Goal: Find contact information: Find contact information

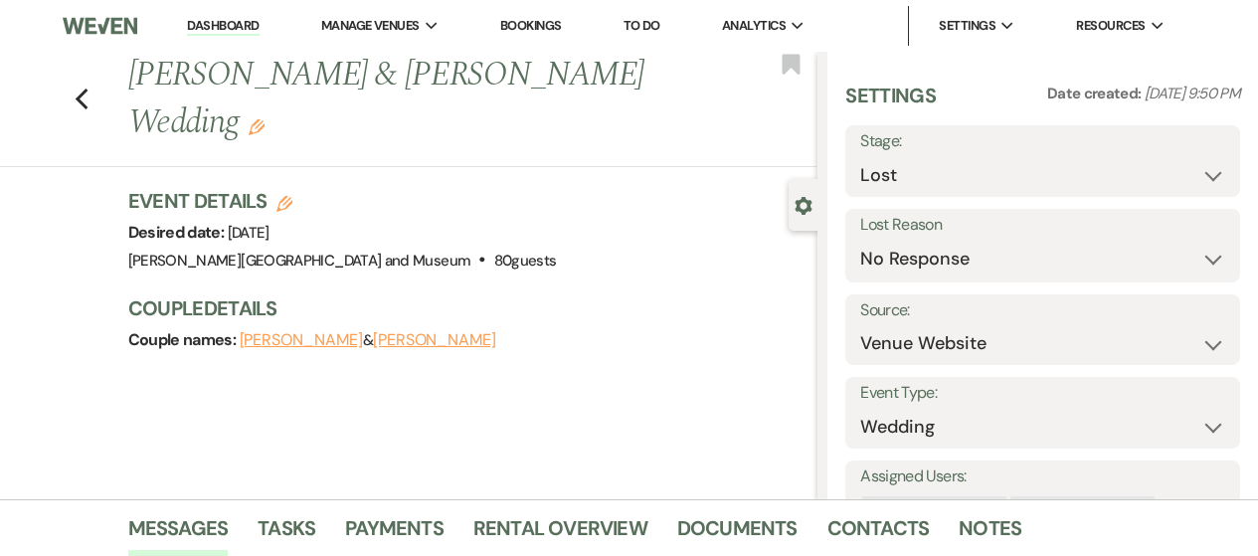
select select "8"
select select "5"
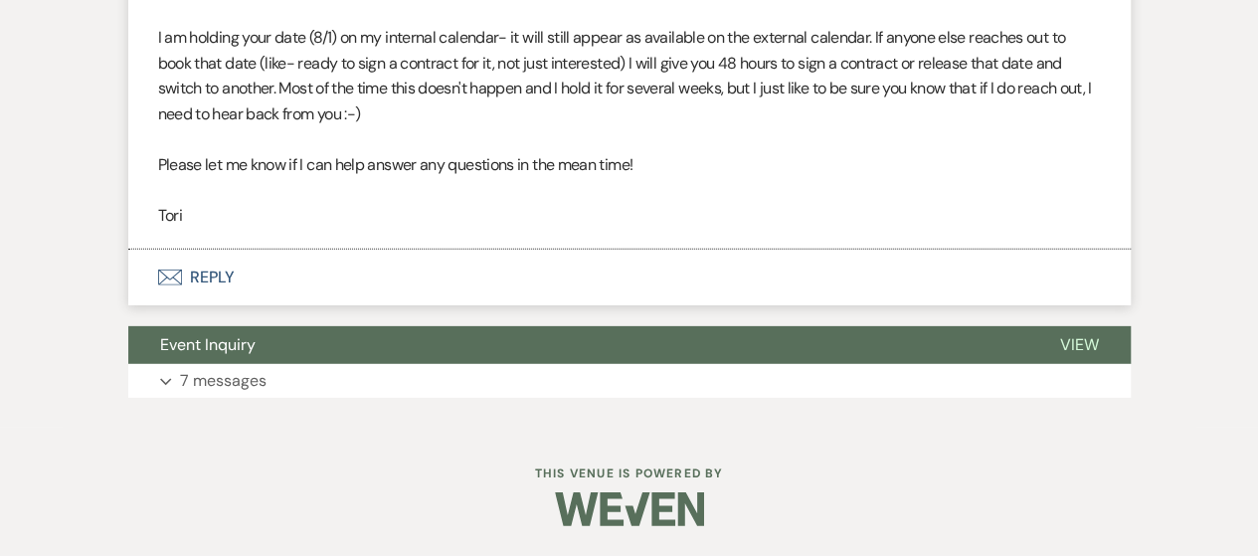
scroll to position [2591, 0]
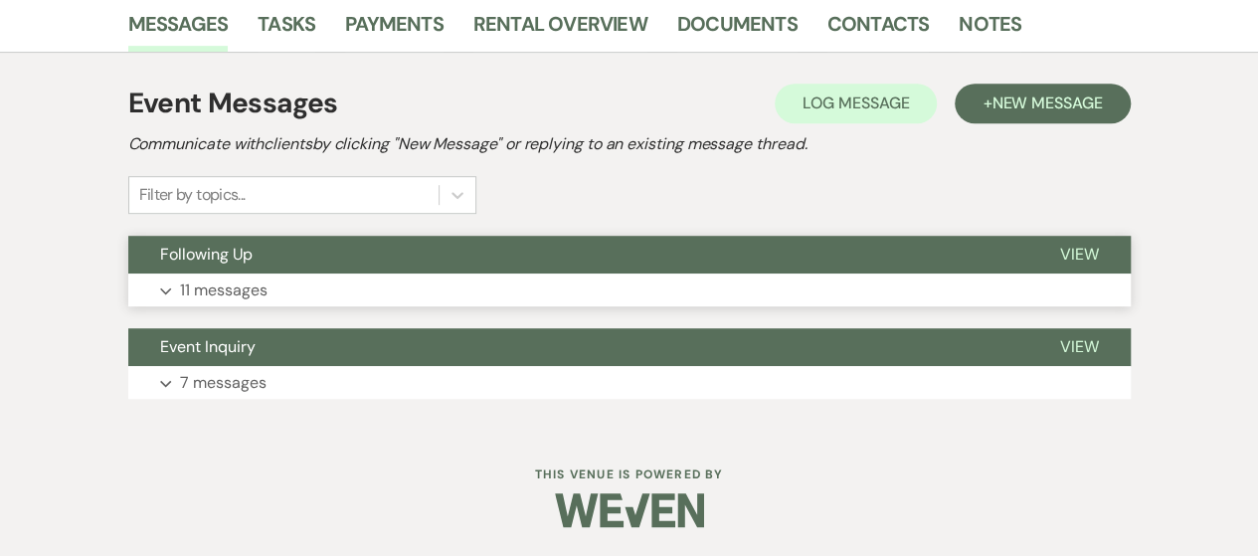
click at [495, 287] on button "Expand 11 messages" at bounding box center [629, 290] width 1002 height 34
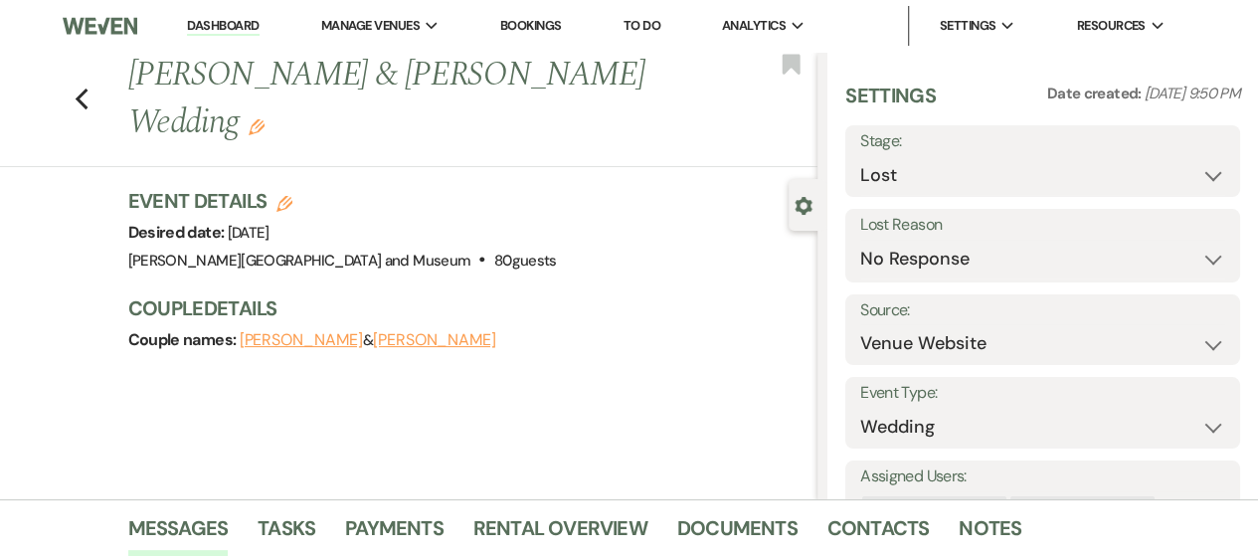
click at [234, 21] on link "Dashboard" at bounding box center [223, 26] width 72 height 19
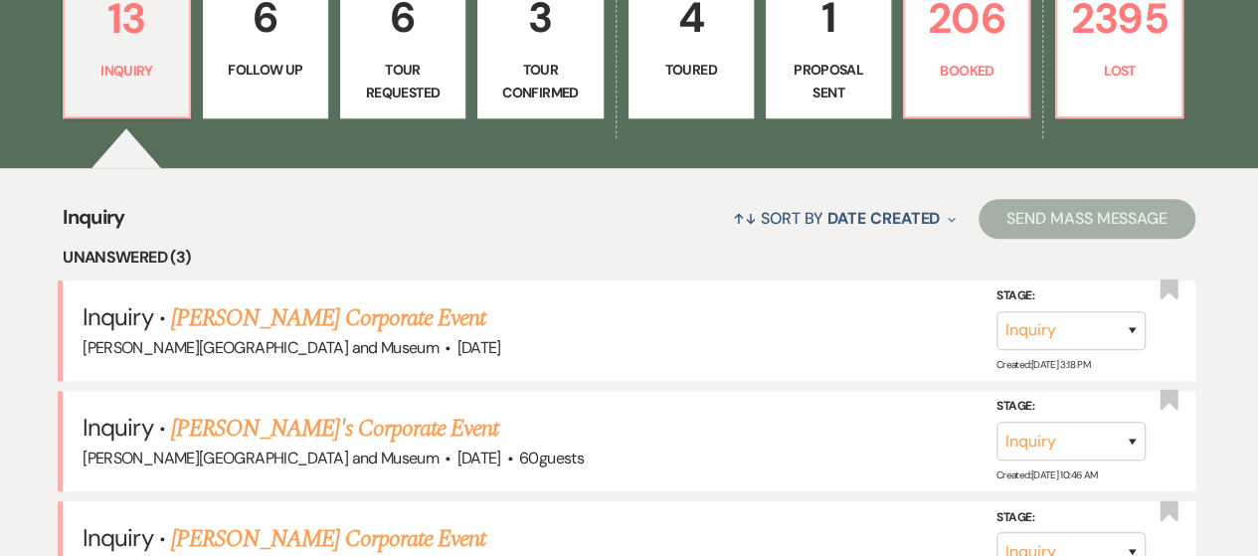
scroll to position [696, 0]
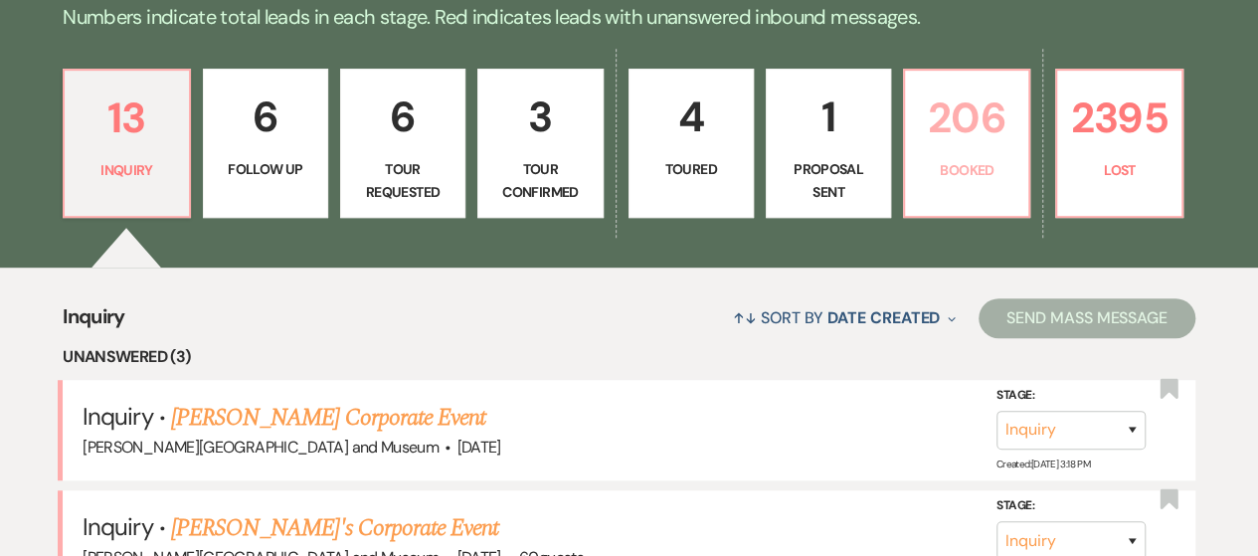
click at [943, 175] on p "Booked" at bounding box center [966, 170] width 99 height 22
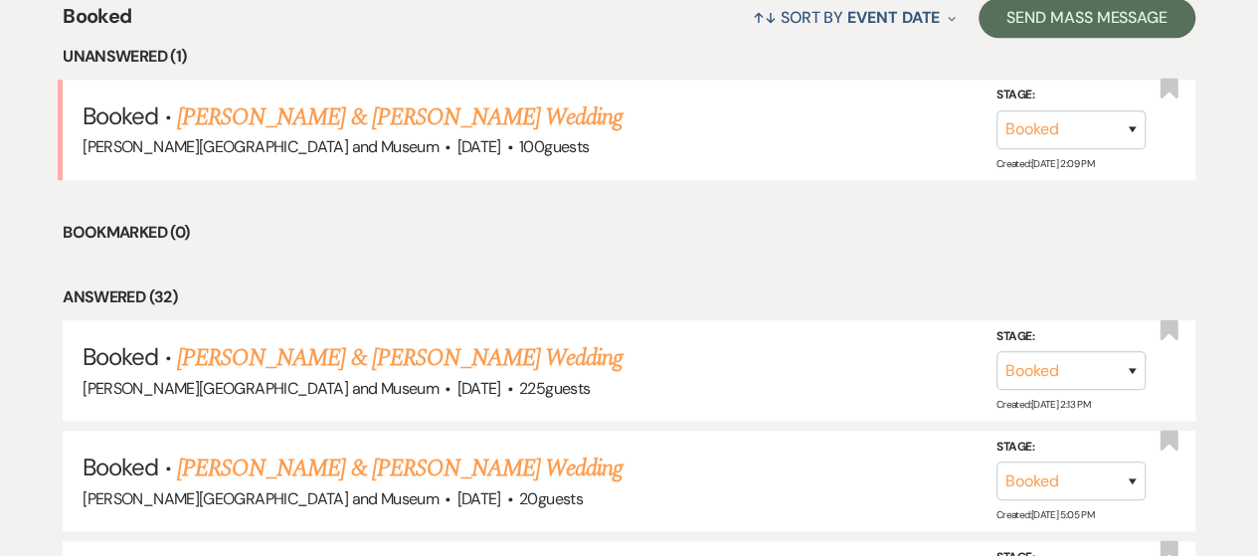
scroll to position [895, 0]
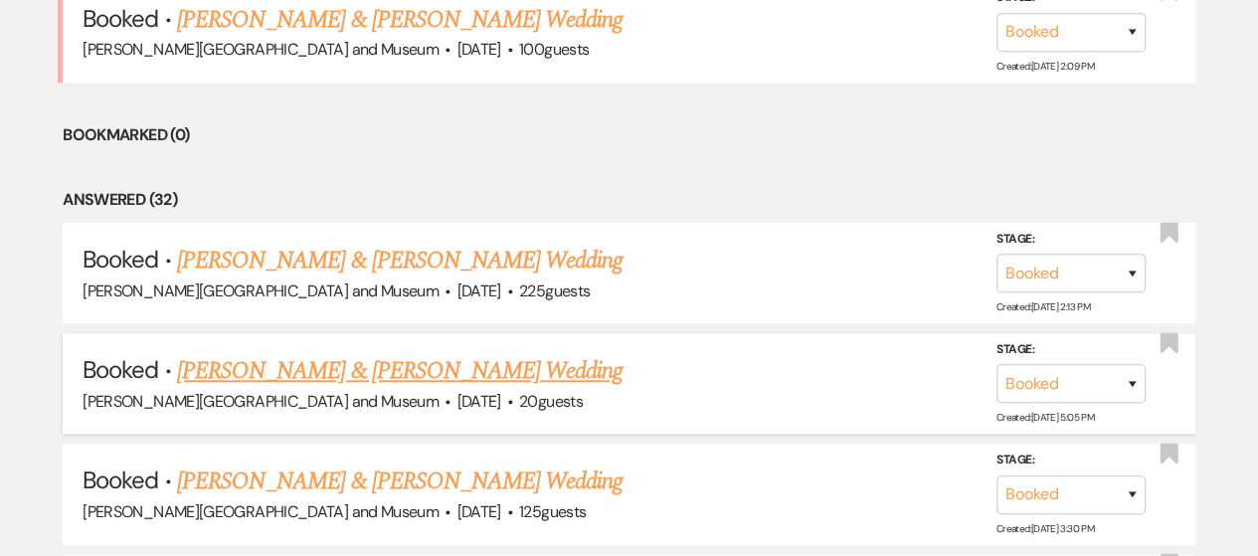
click at [300, 373] on link "Ilan Gold & Julia Hidu's Wedding" at bounding box center [399, 371] width 445 height 36
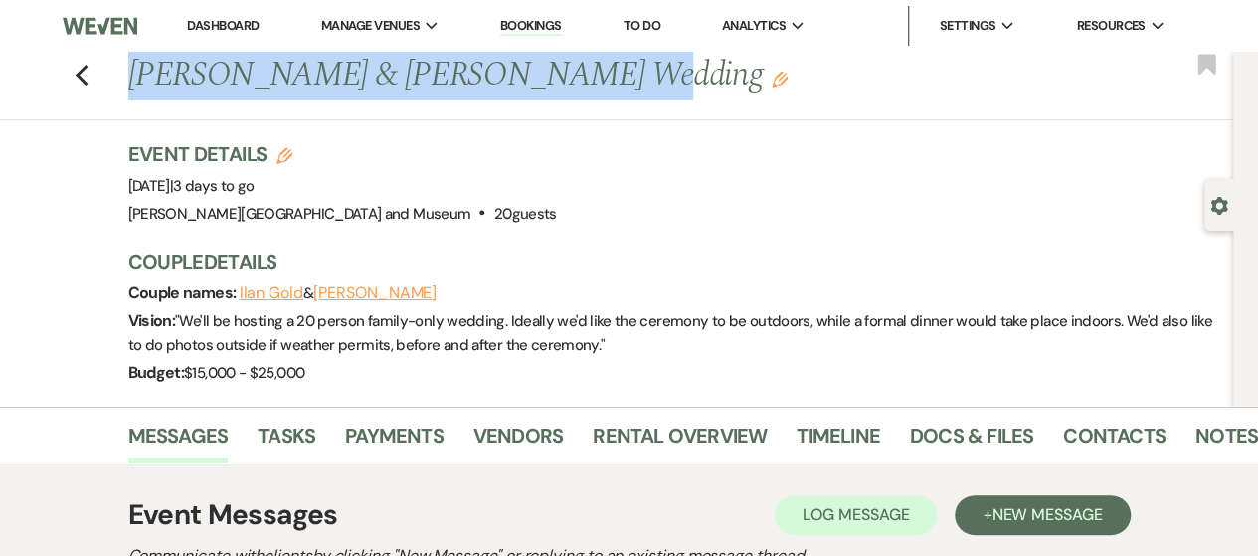
drag, startPoint x: 132, startPoint y: 73, endPoint x: 544, endPoint y: 84, distance: 411.8
click at [544, 84] on div "Previous Ilan Gold & Julia Hidu's Wedding Edit" at bounding box center [676, 76] width 1116 height 48
copy h1 "Ilan Gold & Julia Hidu's Wedding"
click at [532, 435] on link "Vendors" at bounding box center [517, 442] width 89 height 44
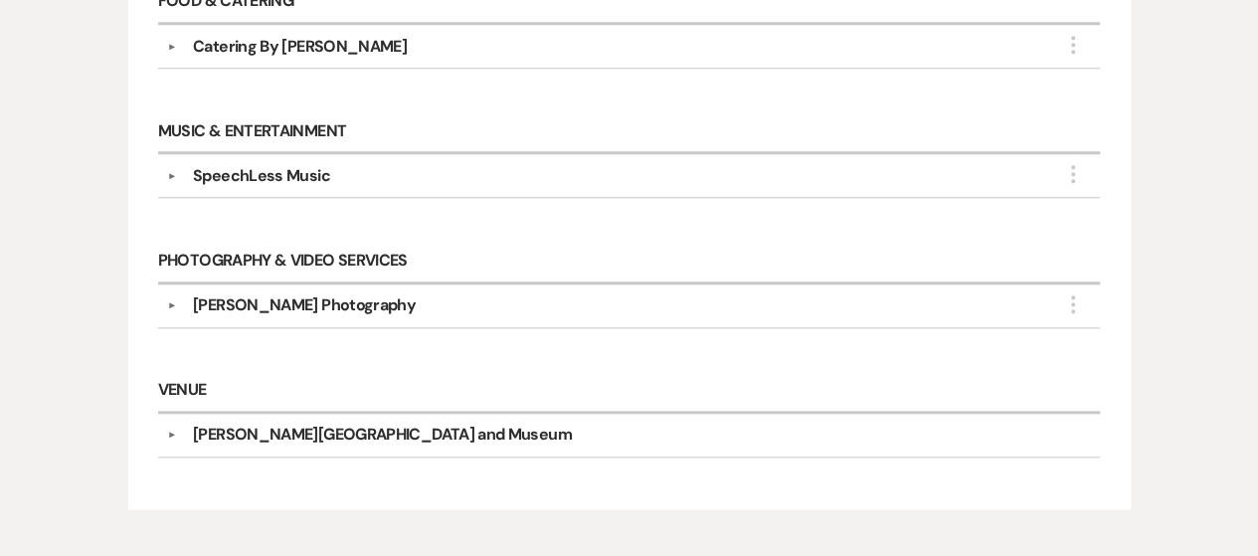
scroll to position [927, 0]
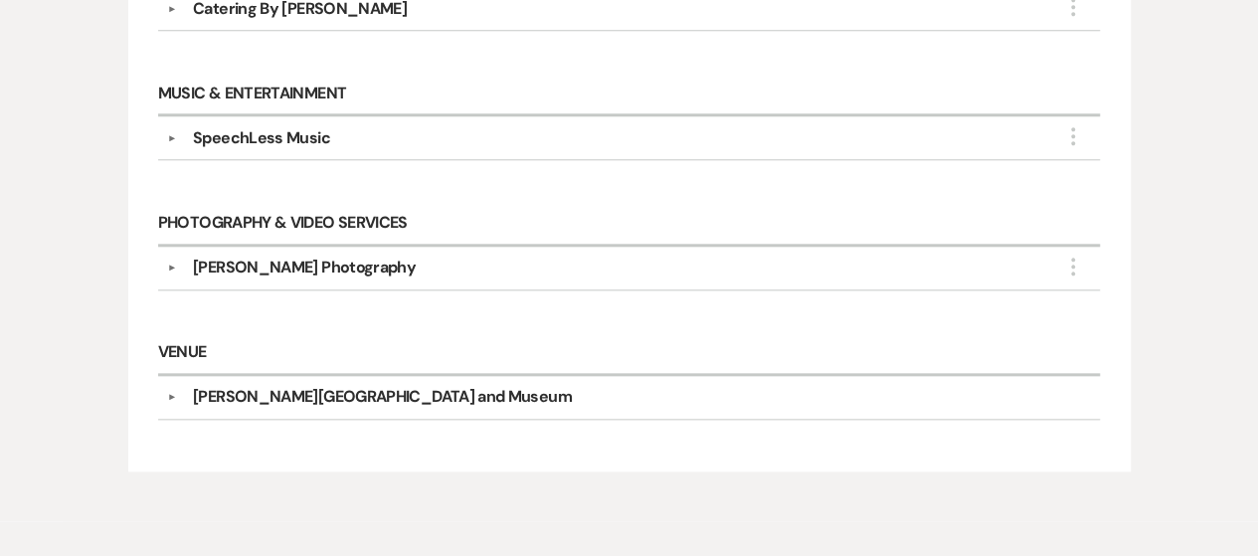
click at [172, 263] on button "▼" at bounding box center [172, 268] width 24 height 10
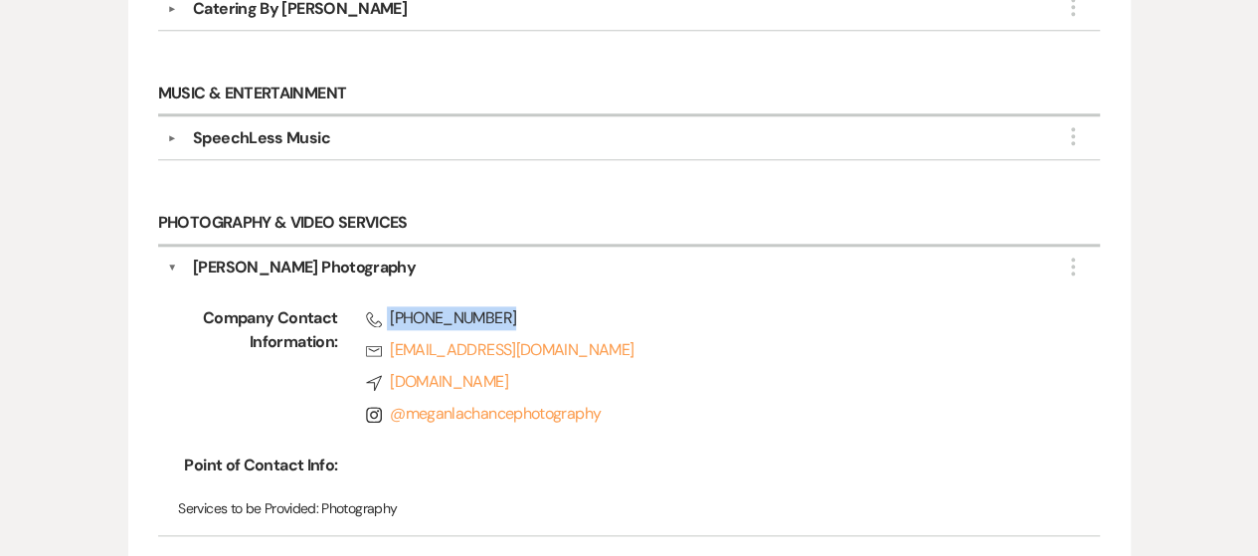
drag, startPoint x: 386, startPoint y: 309, endPoint x: 508, endPoint y: 305, distance: 122.4
click at [508, 306] on span "Phone (207) 205-0588" at bounding box center [705, 318] width 678 height 24
copy span "(207) 205-0588"
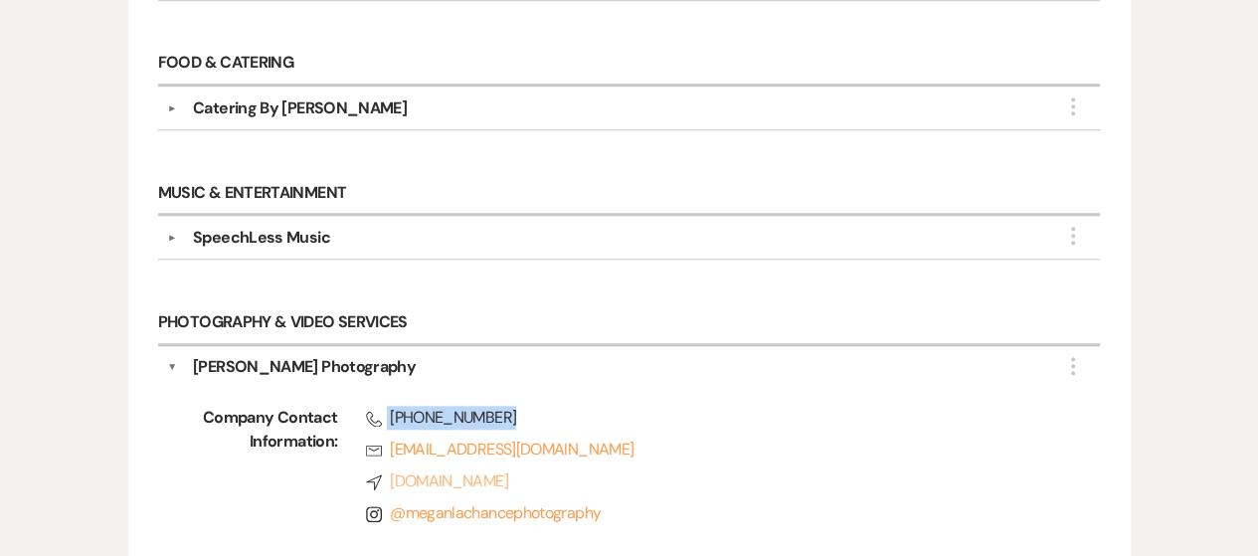
scroll to position [529, 0]
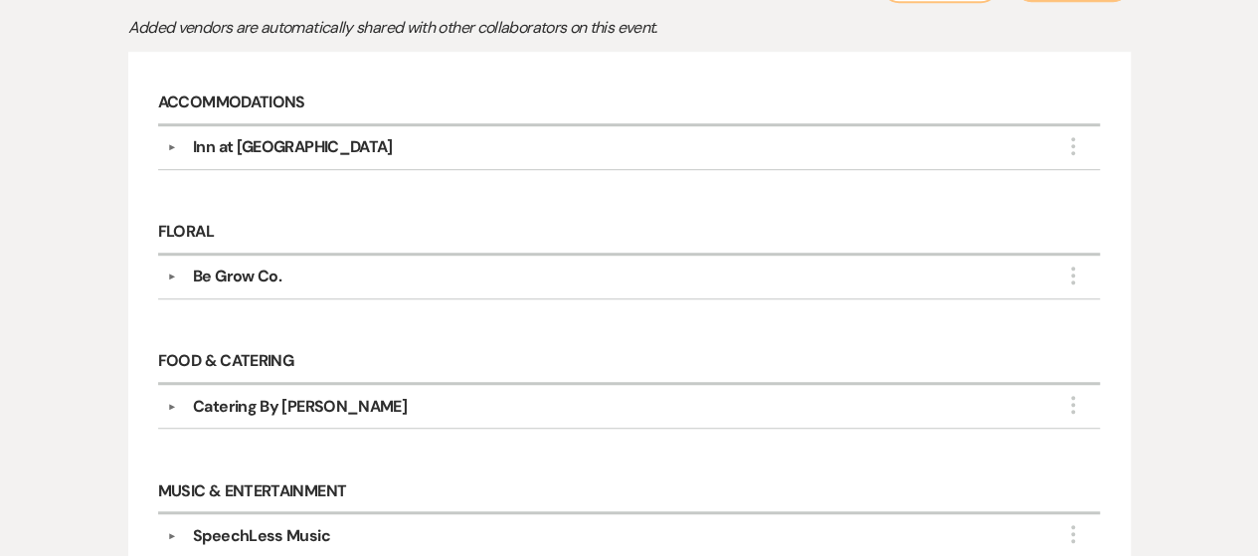
click at [167, 276] on button "▼" at bounding box center [172, 276] width 24 height 10
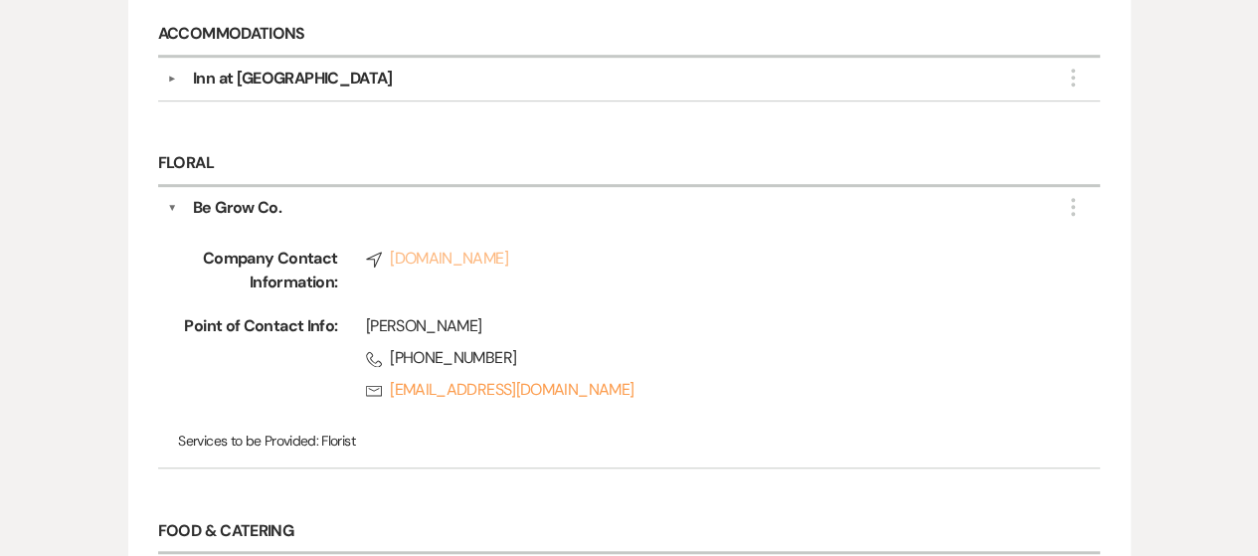
scroll to position [628, 0]
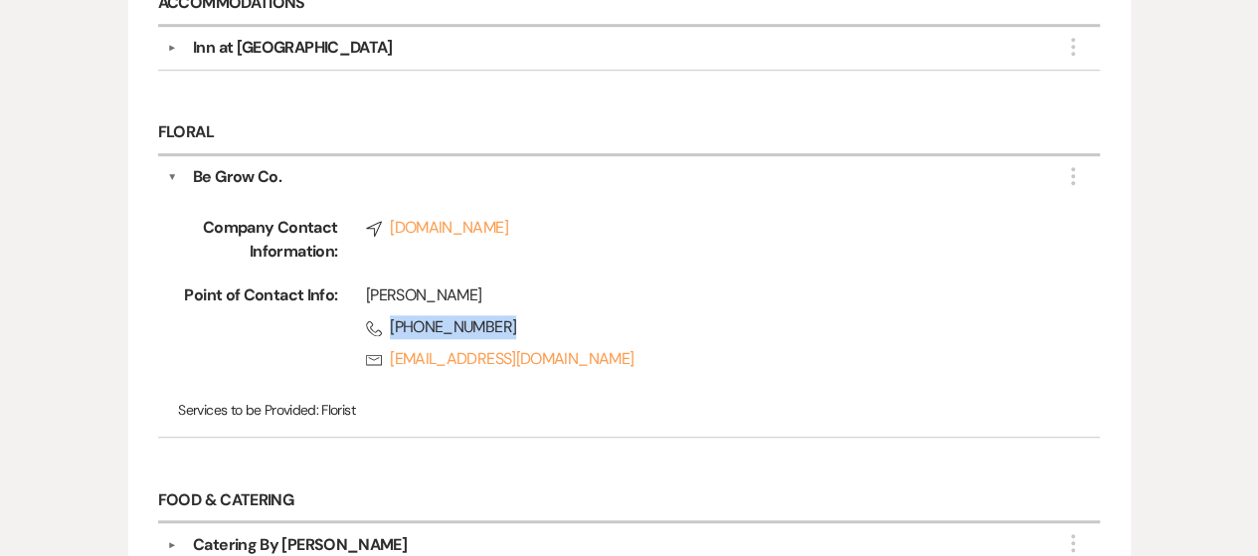
drag, startPoint x: 390, startPoint y: 323, endPoint x: 513, endPoint y: 323, distance: 123.3
click at [513, 323] on span "Phone (917) 565-3800" at bounding box center [705, 327] width 678 height 24
copy span "(917) 565-3800"
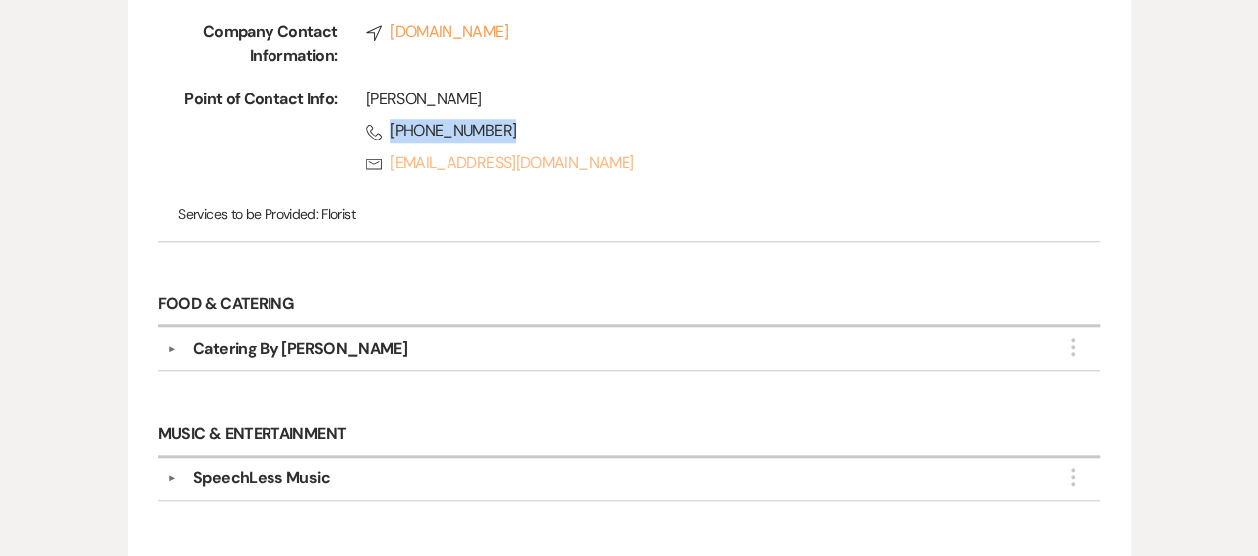
scroll to position [1026, 0]
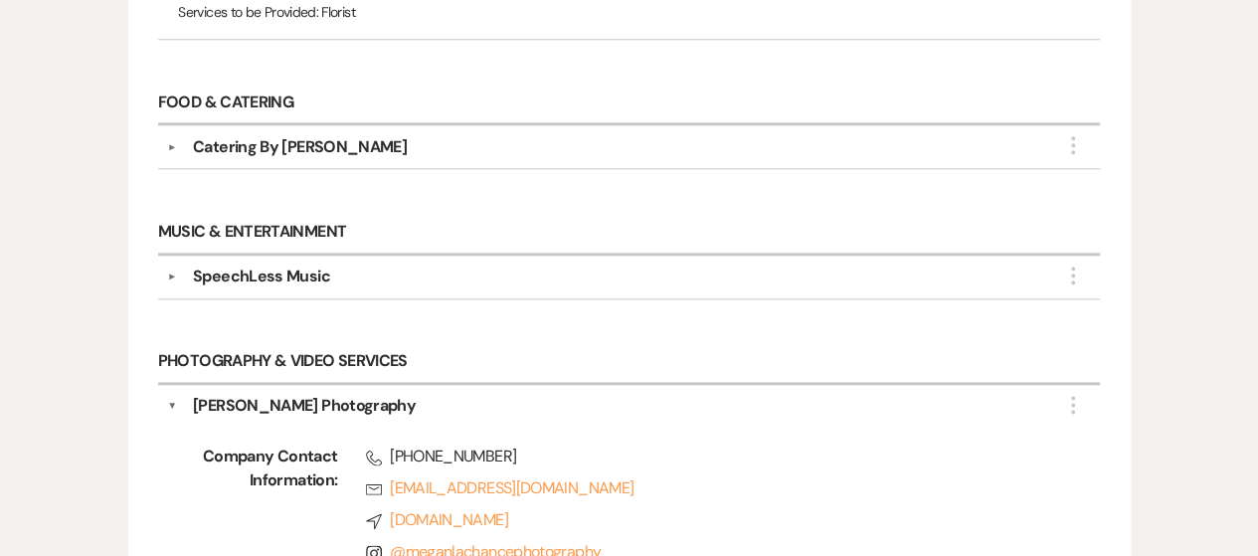
click at [179, 271] on button "▼" at bounding box center [172, 276] width 24 height 10
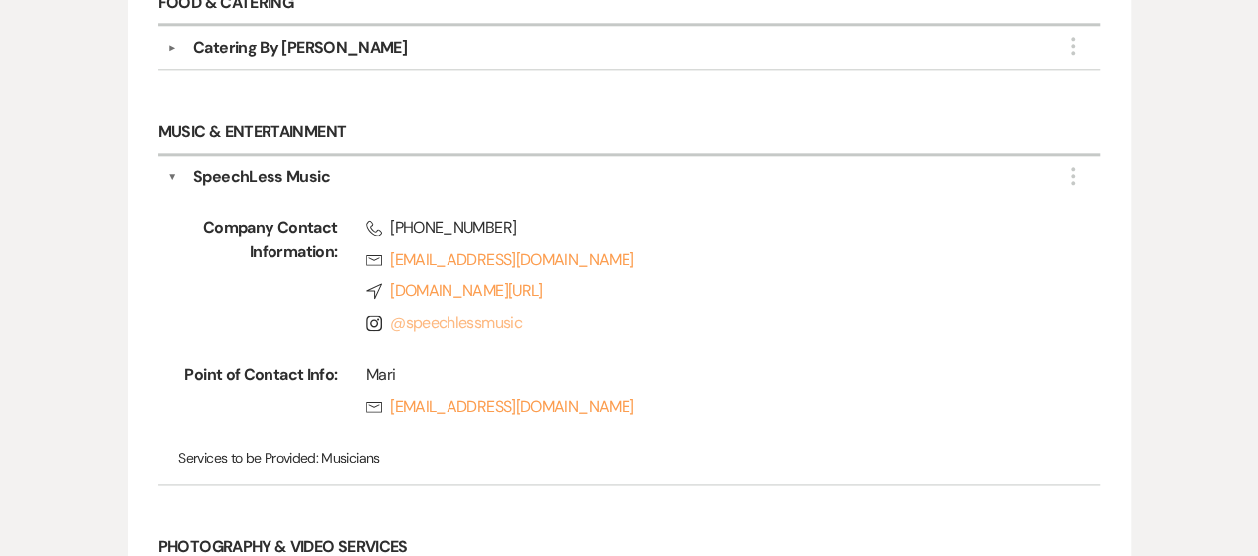
scroll to position [1225, 0]
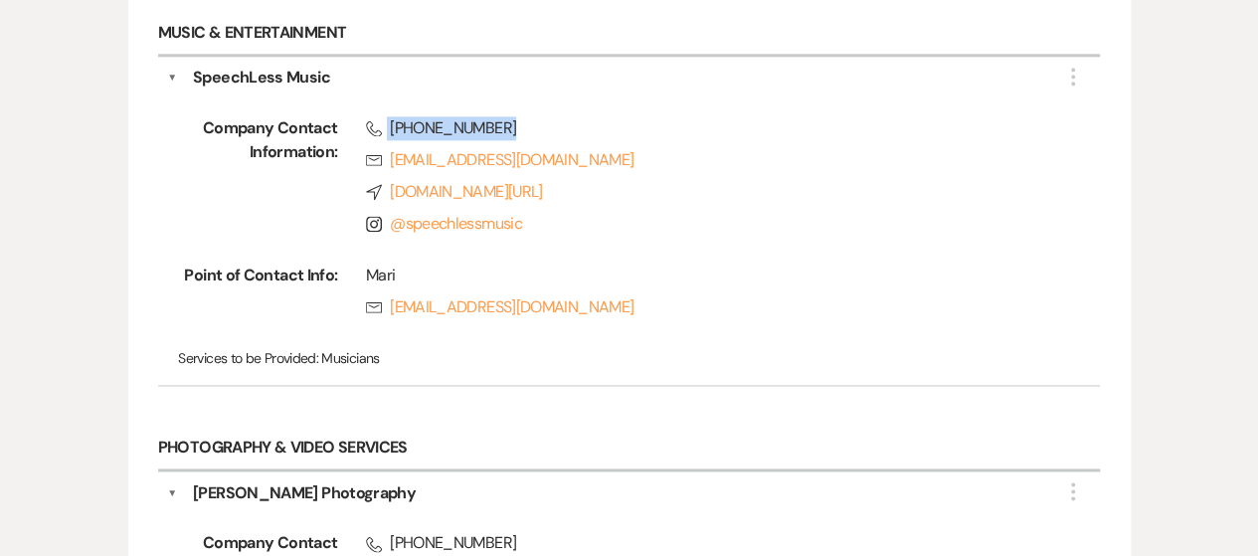
drag, startPoint x: 387, startPoint y: 119, endPoint x: 540, endPoint y: 117, distance: 153.1
click at [540, 117] on span "Phone (857) 209-4029" at bounding box center [705, 128] width 678 height 24
copy span "(857) 209-4029"
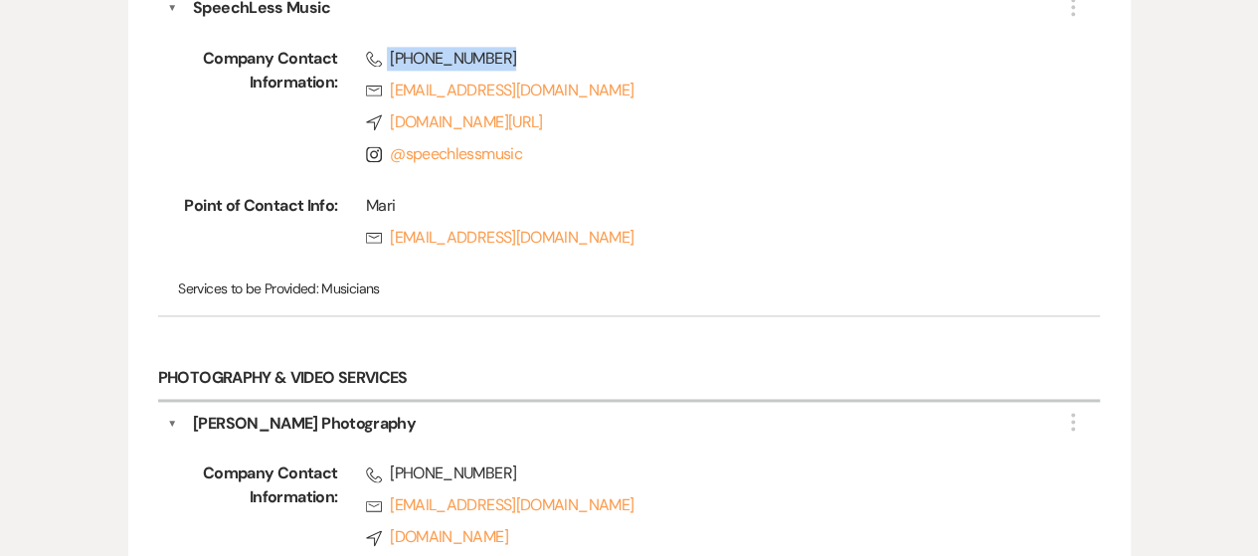
scroll to position [1325, 0]
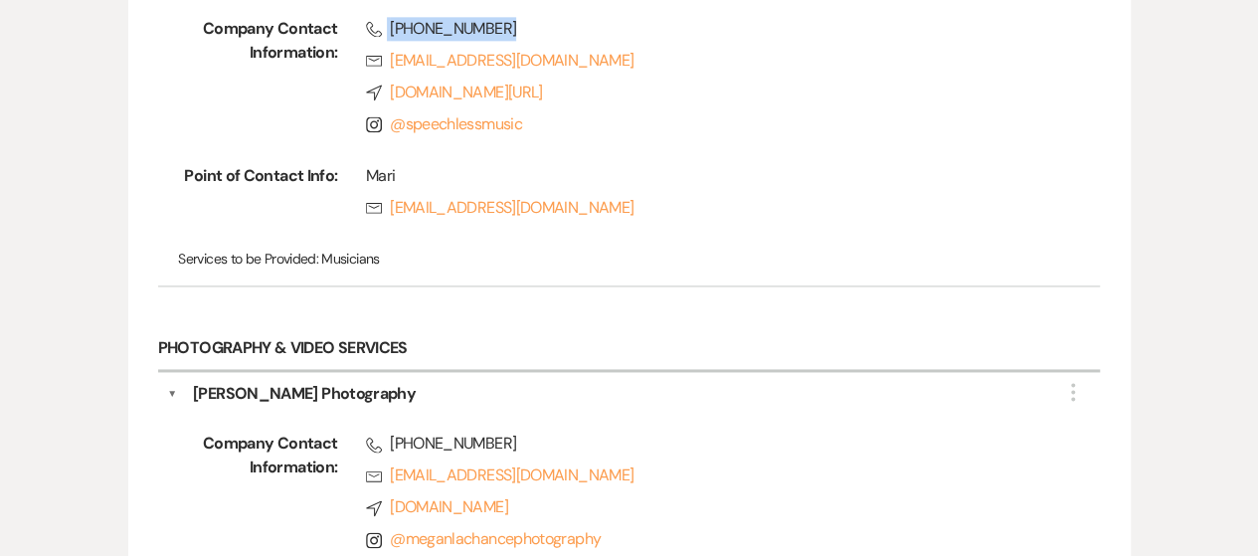
copy span "(857) 209-4029"
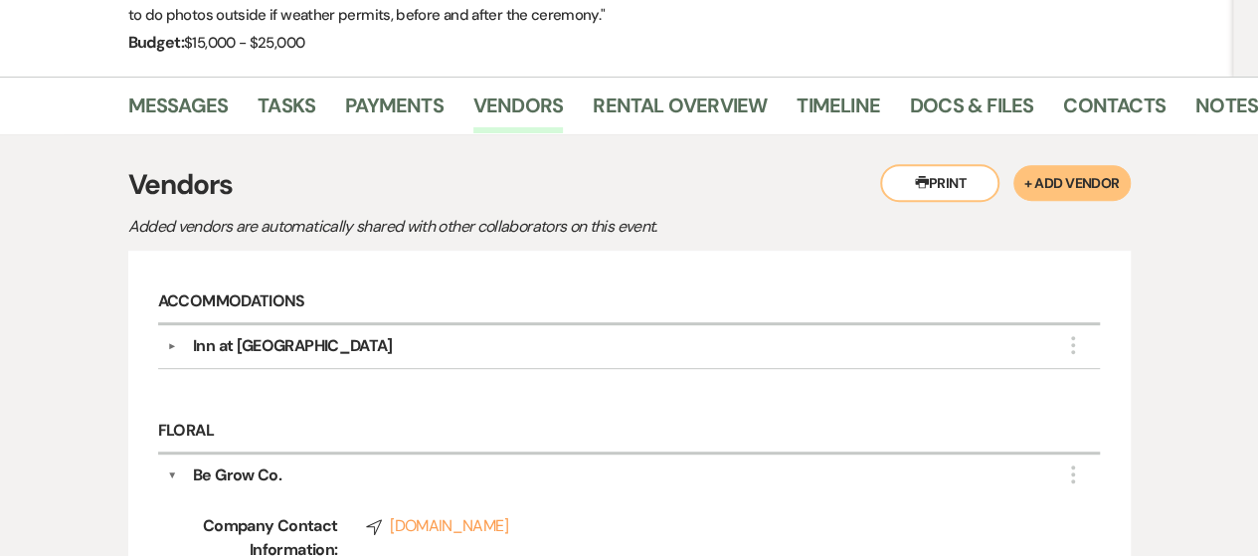
scroll to position [0, 0]
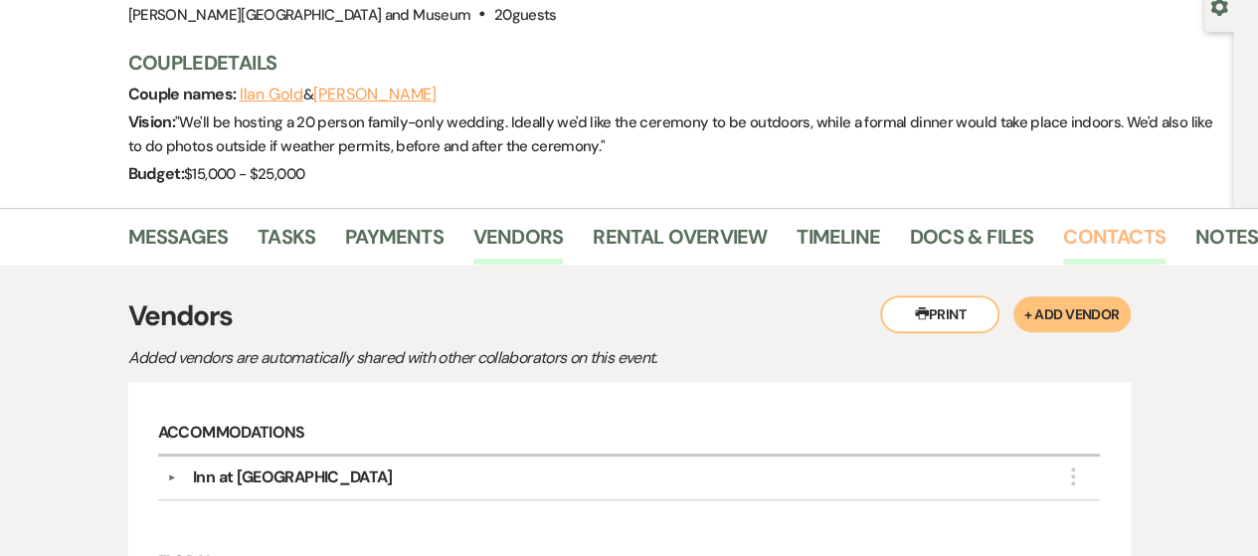
click at [1122, 236] on link "Contacts" at bounding box center [1114, 243] width 102 height 44
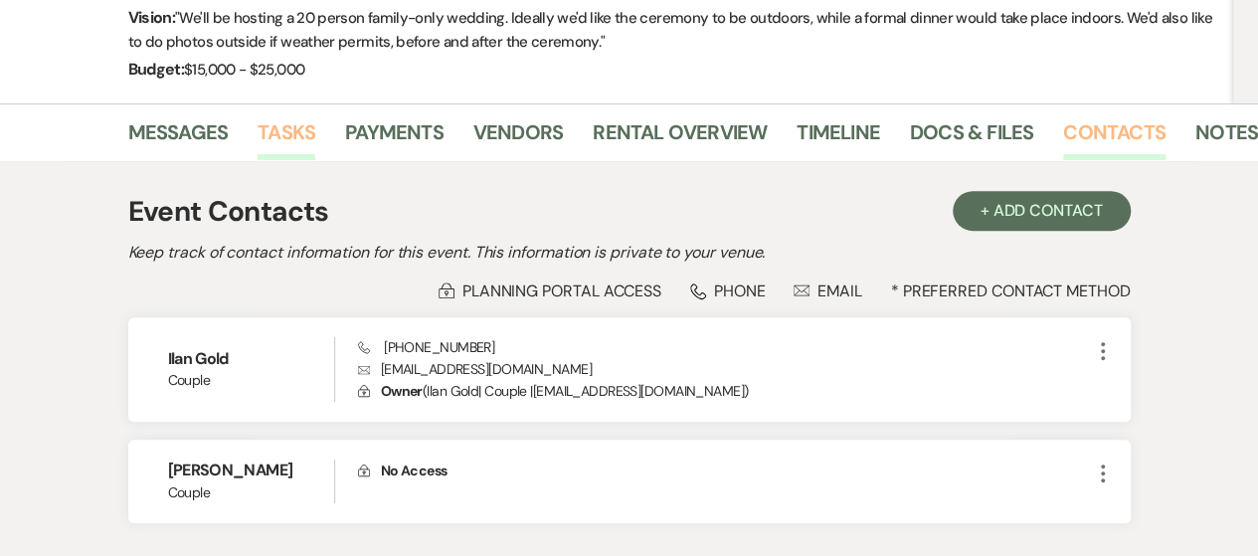
scroll to position [398, 0]
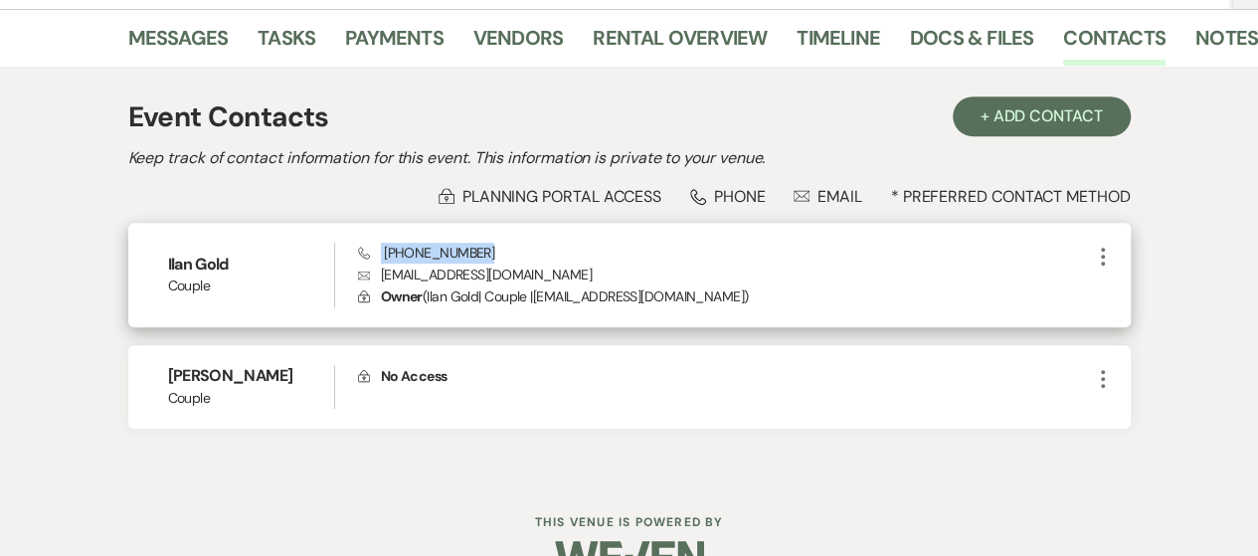
drag, startPoint x: 380, startPoint y: 250, endPoint x: 481, endPoint y: 242, distance: 101.7
click at [481, 243] on div "Phone (516) 729-7928 Envelope jgh.ipg@gmail.com Lock Owner ( Ilan Gold | Couple…" at bounding box center [724, 276] width 733 height 66
copy span "(516) 729-7928"
